Goal: Information Seeking & Learning: Understand process/instructions

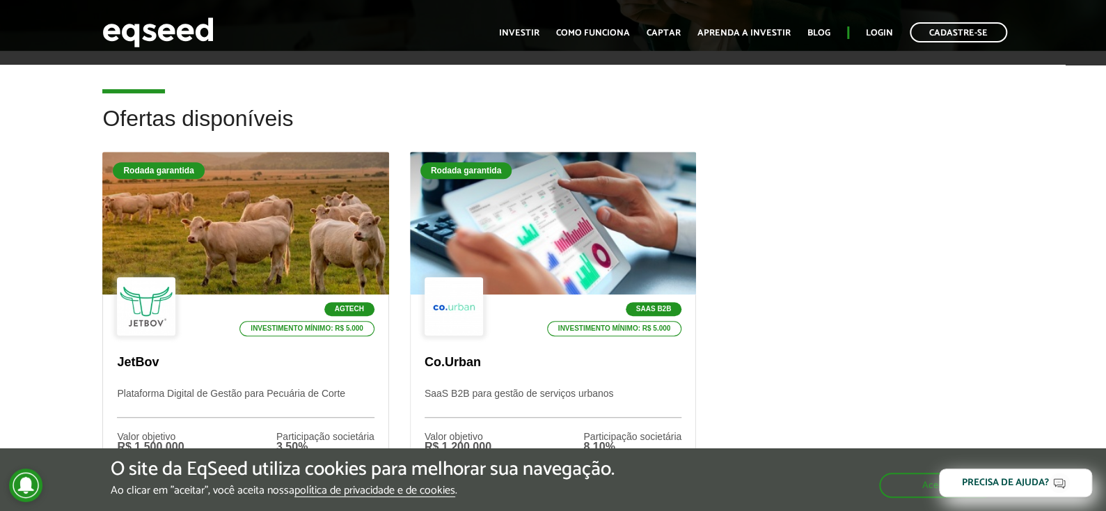
scroll to position [418, 0]
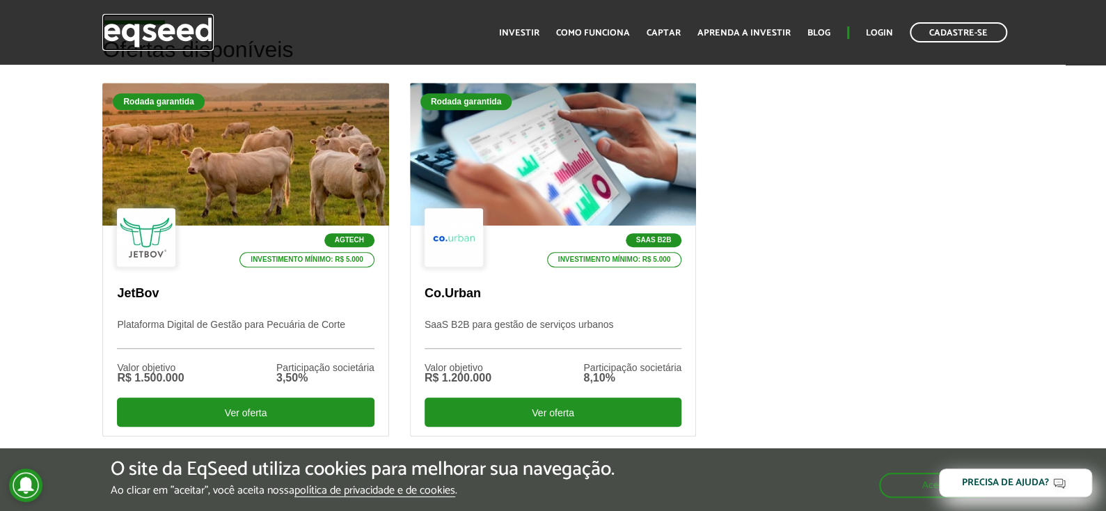
click at [168, 29] on img at bounding box center [157, 32] width 111 height 37
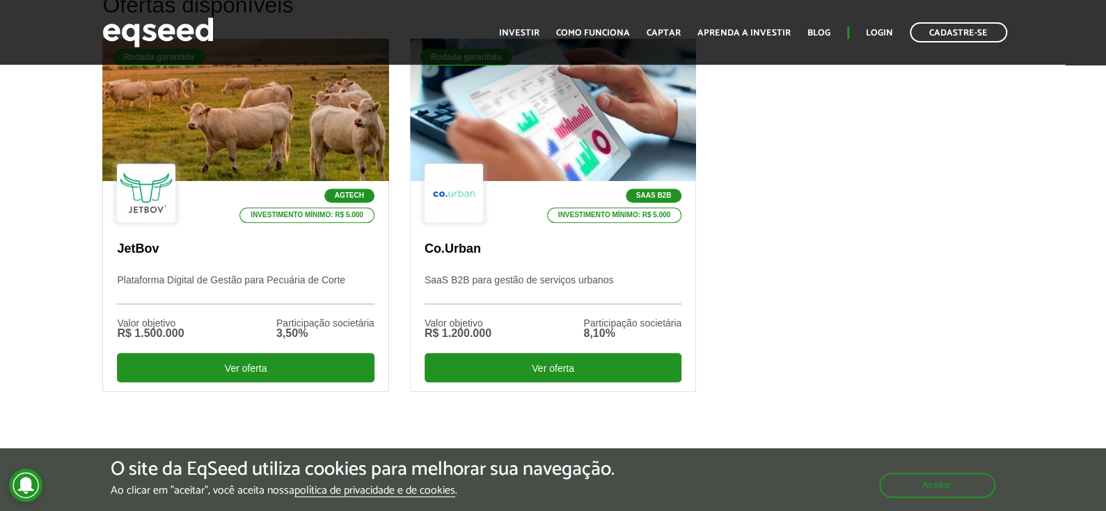
scroll to position [556, 0]
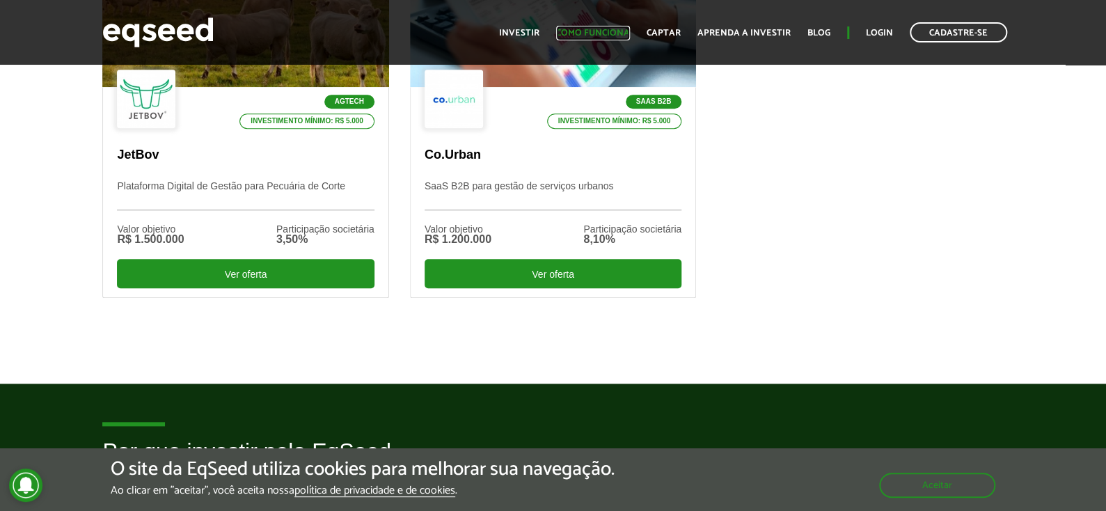
click at [596, 29] on link "Como funciona" at bounding box center [593, 33] width 74 height 9
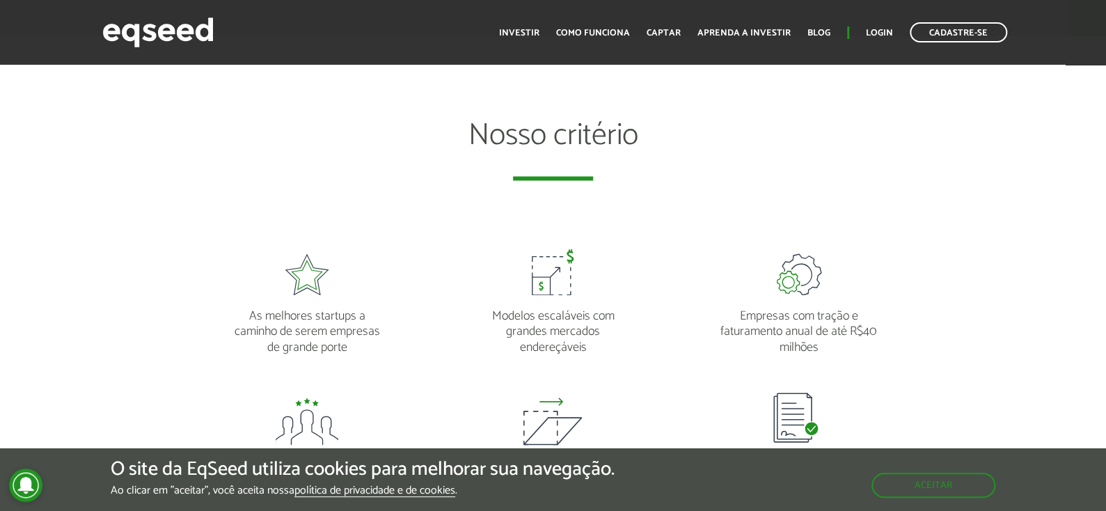
scroll to position [1044, 0]
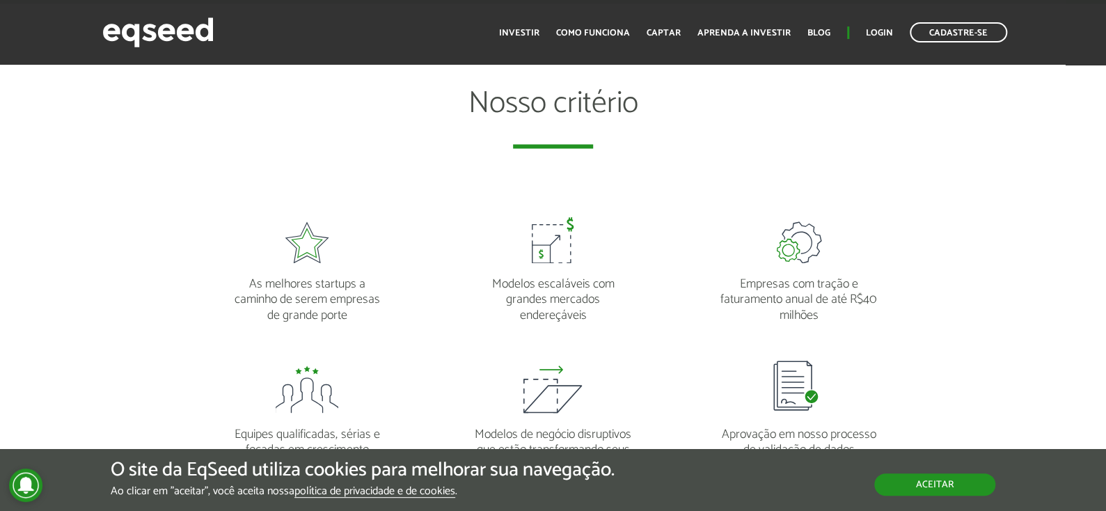
click at [953, 484] on button "Aceitar" at bounding box center [934, 484] width 121 height 22
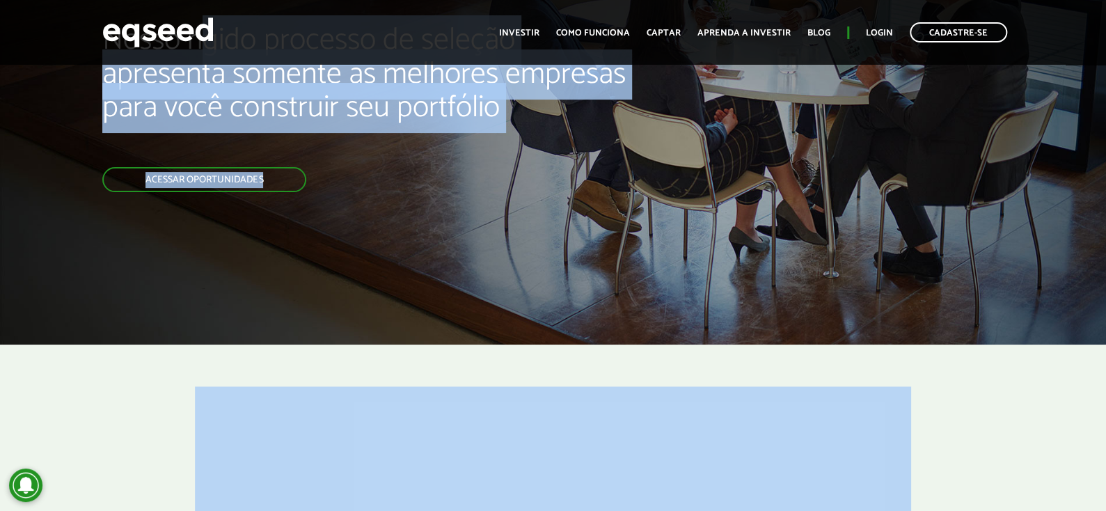
scroll to position [0, 0]
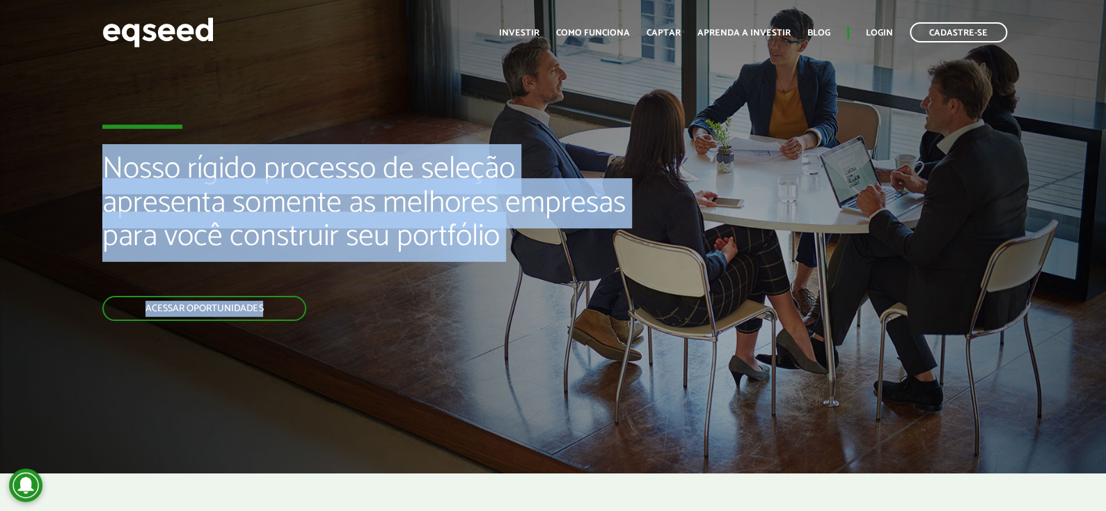
drag, startPoint x: 908, startPoint y: 328, endPoint x: 205, endPoint y: -80, distance: 812.6
click at [205, 0] on html "Cadastre-se Toggle navigation Toggle navigation Início Investir Captar" at bounding box center [553, 255] width 1106 height 511
copy div "Nosso rígido processo de seleção apresenta somente as melhores empresas para vo…"
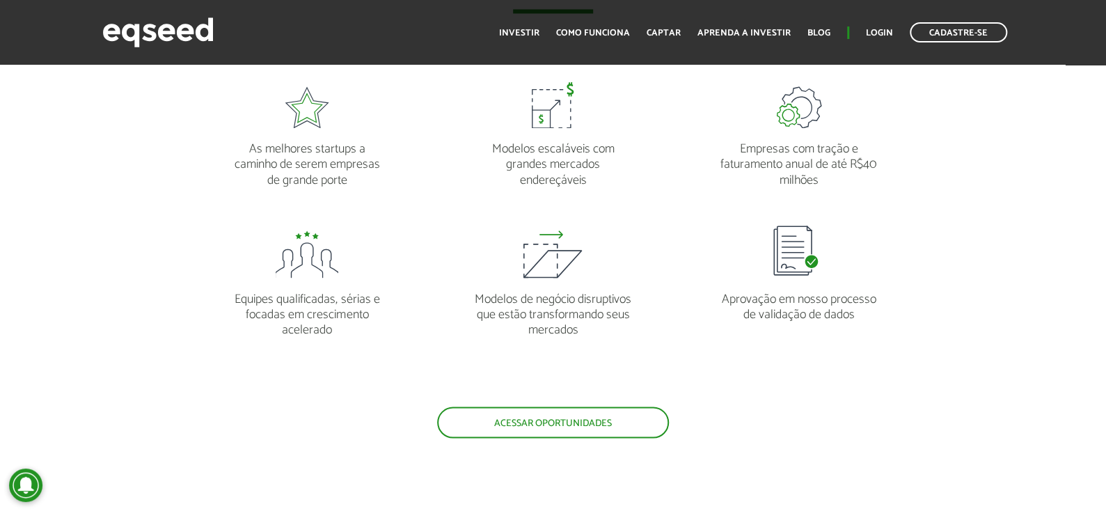
scroll to position [1183, 0]
